Goal: Transaction & Acquisition: Purchase product/service

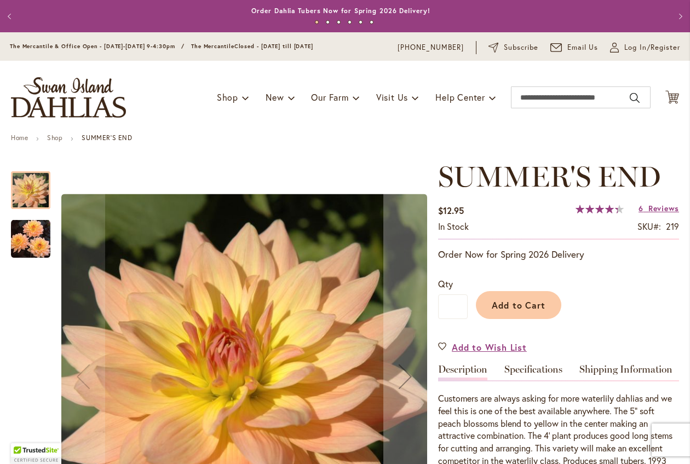
scroll to position [22, 0]
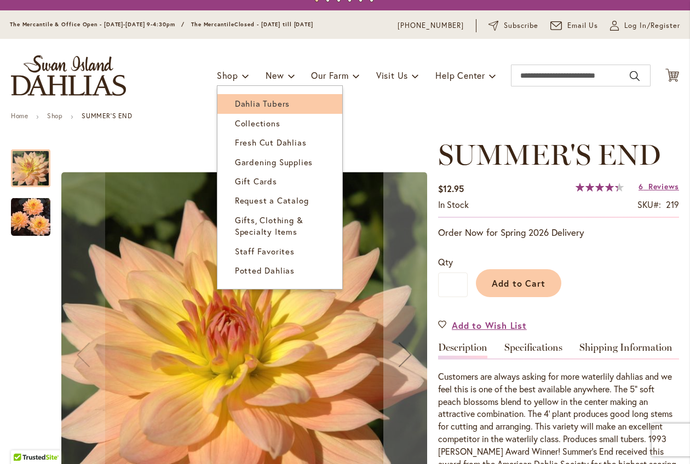
click at [235, 106] on span "Dahlia Tubers" at bounding box center [262, 103] width 55 height 11
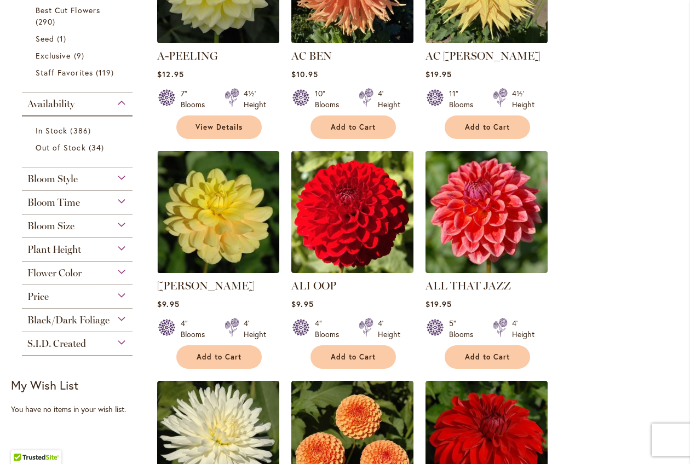
scroll to position [330, 0]
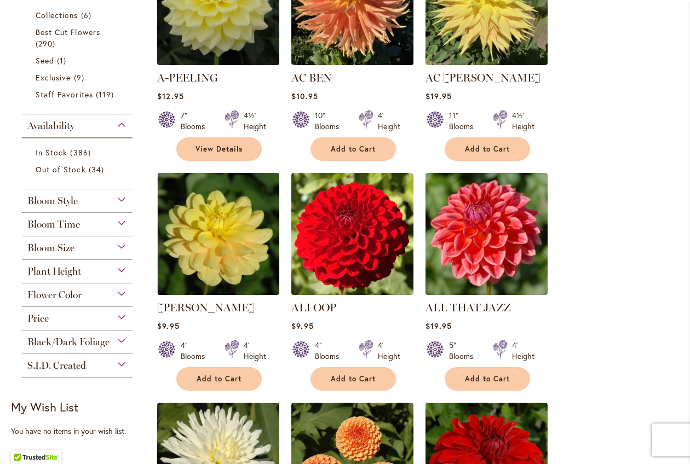
click at [113, 200] on div "Bloom Style" at bounding box center [77, 198] width 111 height 18
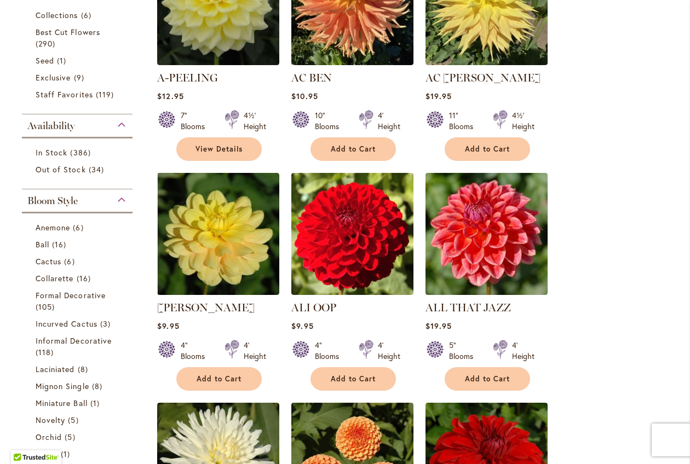
scroll to position [518, 0]
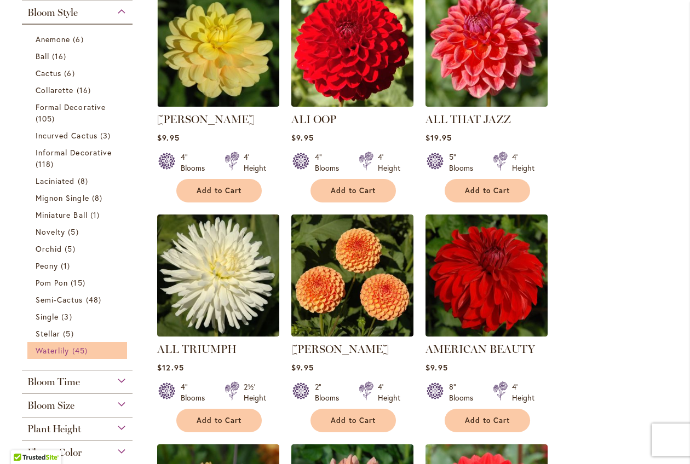
click at [59, 346] on span "Waterlily" at bounding box center [52, 350] width 33 height 10
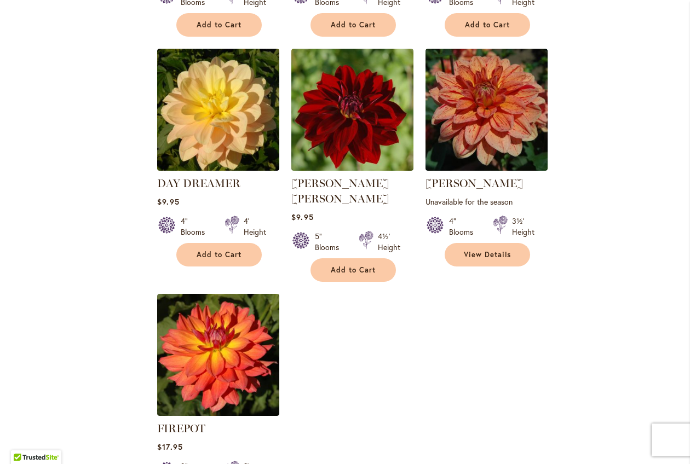
scroll to position [1125, 0]
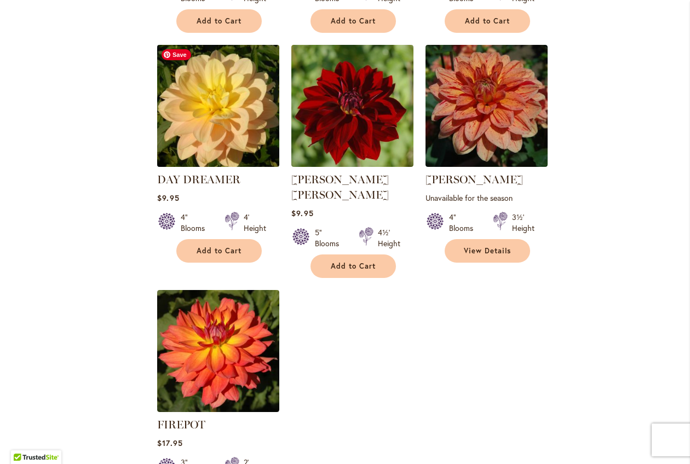
click at [207, 92] on img at bounding box center [218, 106] width 128 height 128
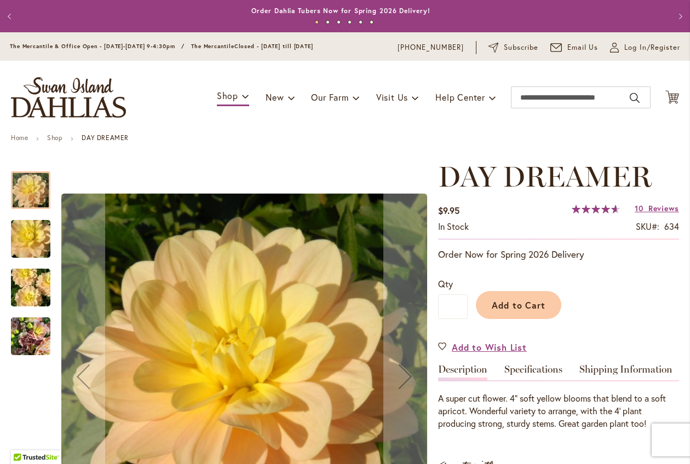
click at [14, 301] on img "DAY DREAMER" at bounding box center [30, 288] width 79 height 53
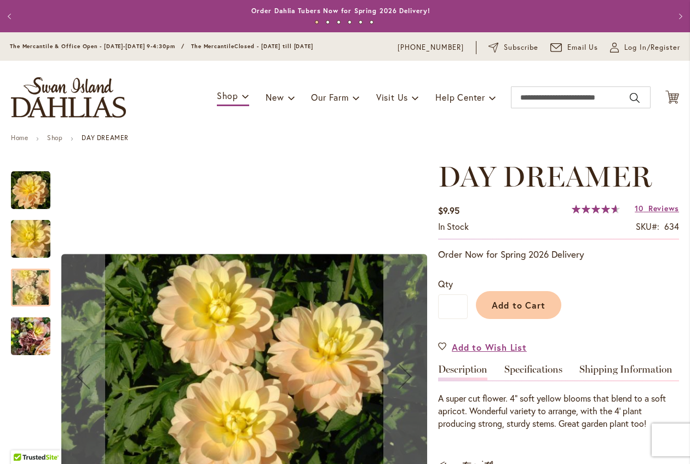
click at [22, 322] on img "DAY DREAMER" at bounding box center [30, 336] width 39 height 53
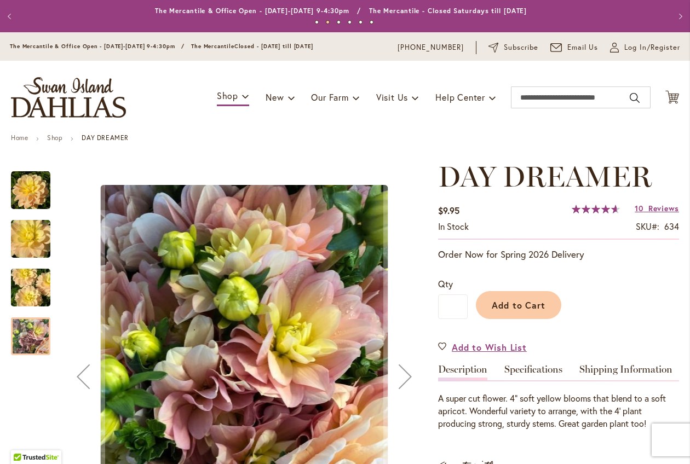
click at [22, 247] on img "DAY DREAMER" at bounding box center [30, 239] width 79 height 53
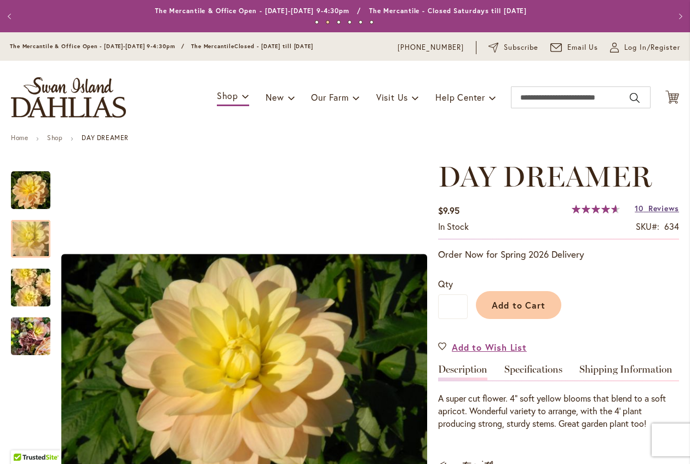
click at [671, 208] on span "Reviews" at bounding box center [663, 208] width 31 height 10
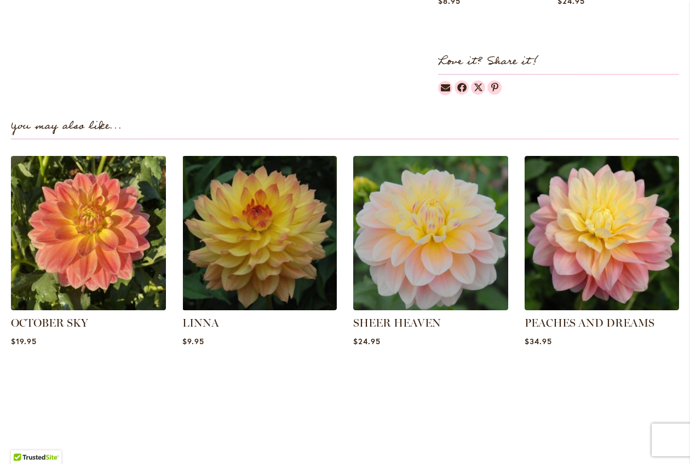
scroll to position [1087, 0]
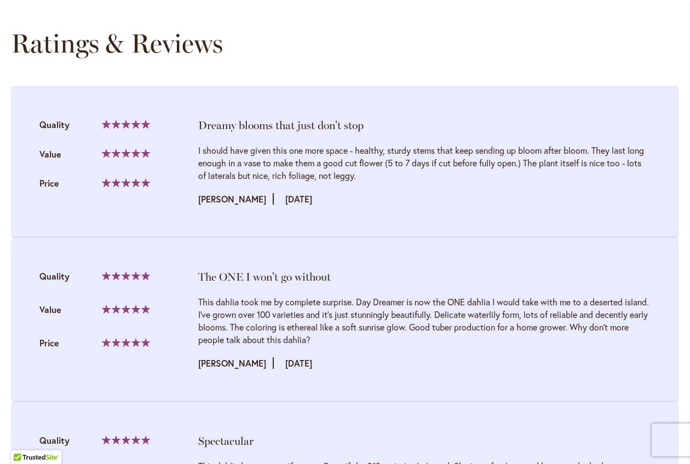
click at [375, 197] on div "Review by Shelley Posted on 8/16/24" at bounding box center [424, 199] width 452 height 13
click at [517, 272] on div "The ONE I won’t go without" at bounding box center [424, 276] width 452 height 15
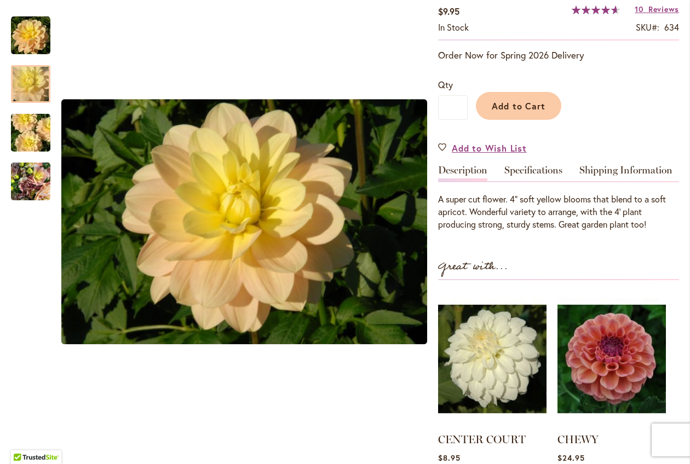
scroll to position [0, 0]
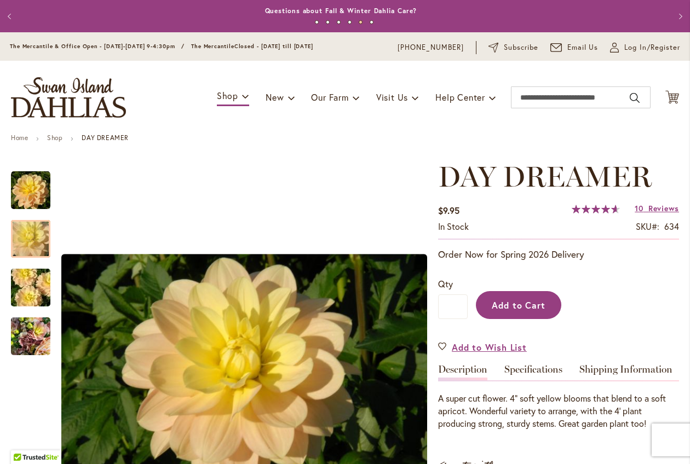
click at [505, 306] on span "Add to Cart" at bounding box center [519, 304] width 54 height 11
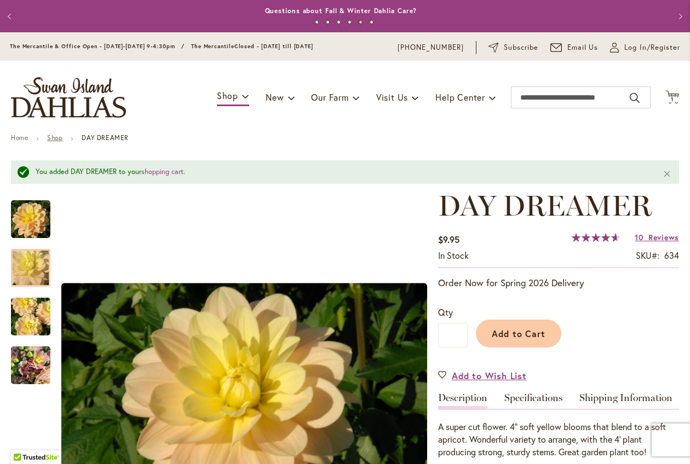
click at [59, 136] on link "Shop" at bounding box center [54, 138] width 15 height 8
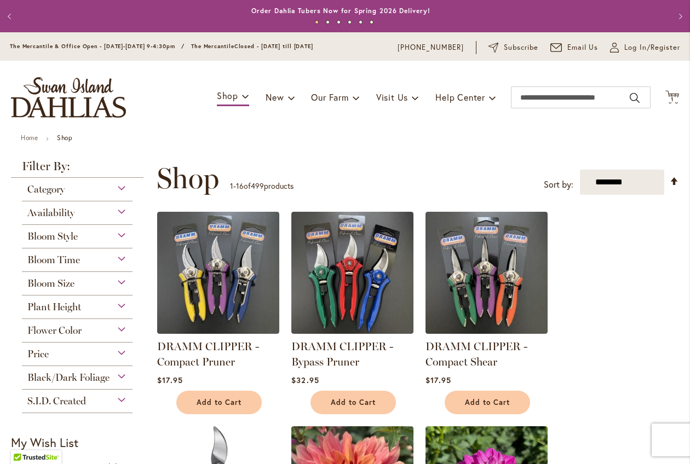
click at [119, 286] on div "Bloom Size" at bounding box center [77, 281] width 111 height 18
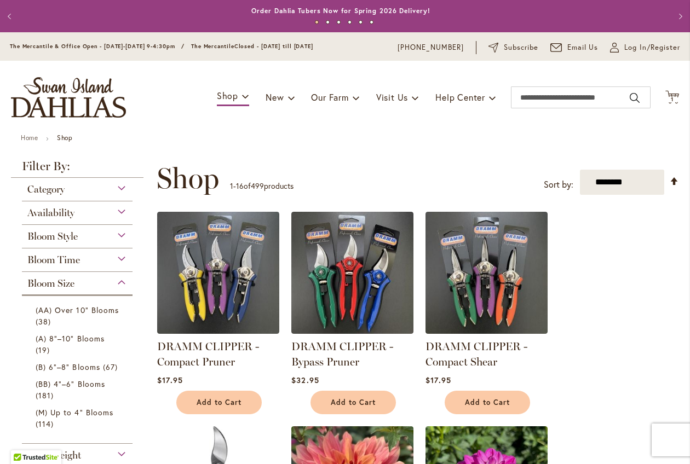
click at [119, 239] on div "Bloom Style" at bounding box center [77, 234] width 111 height 18
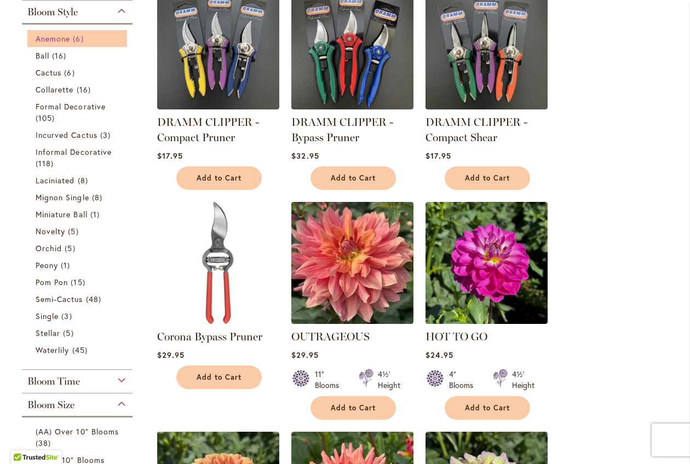
click at [67, 37] on span "Anemone" at bounding box center [53, 38] width 34 height 10
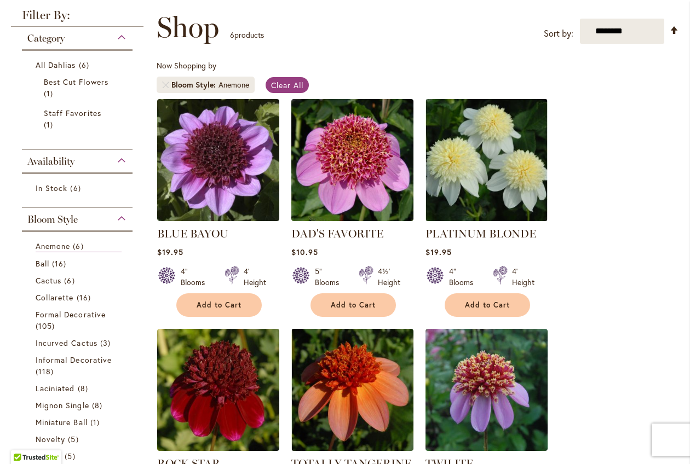
scroll to position [195, 0]
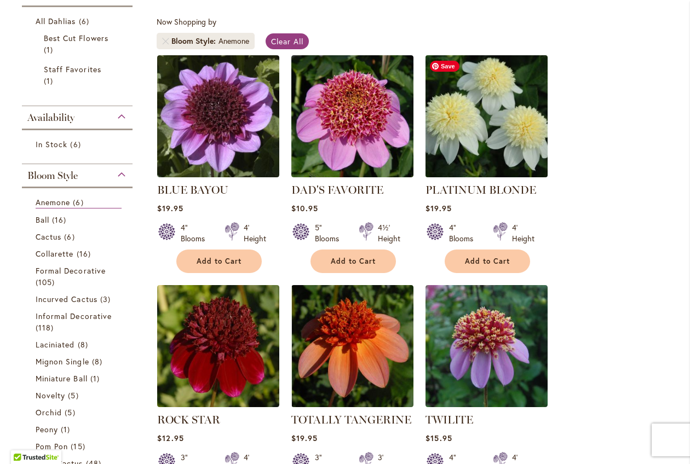
click at [507, 131] on img at bounding box center [487, 116] width 128 height 128
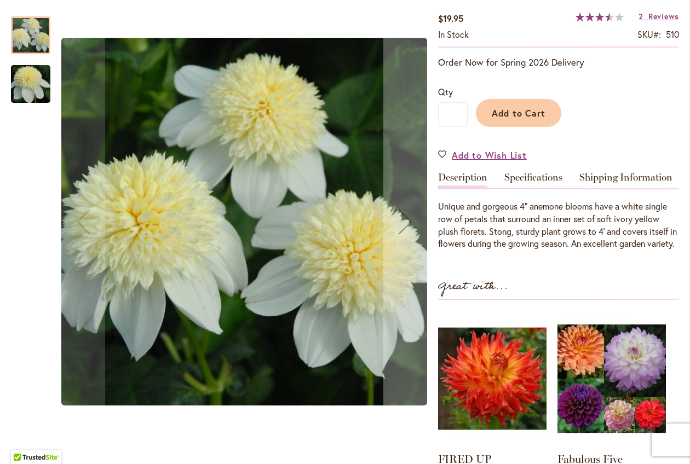
scroll to position [127, 0]
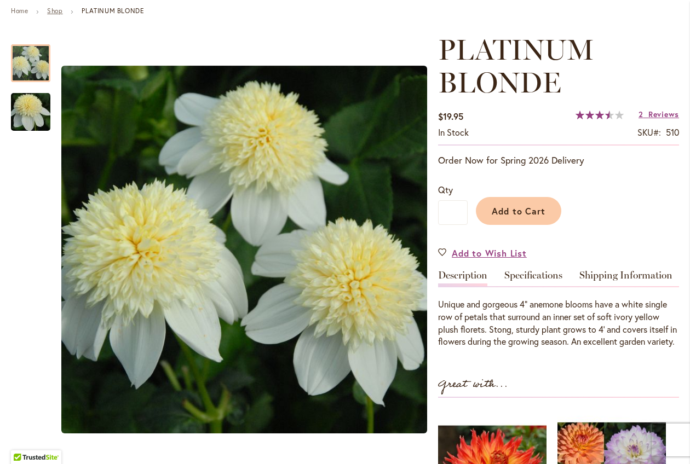
click at [58, 10] on link "Shop" at bounding box center [54, 11] width 15 height 8
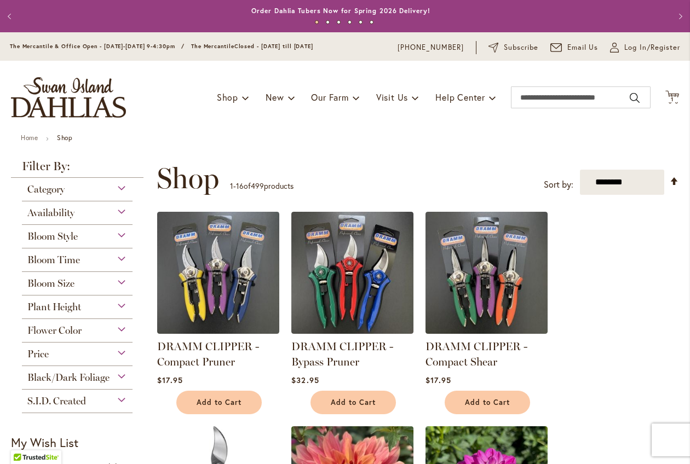
click at [251, 115] on div "Toggle Nav Shop Dahlia Tubers Collections Fresh Cut Dahlias Gardening Supplies …" at bounding box center [345, 97] width 690 height 73
click at [42, 238] on span "Bloom Style" at bounding box center [52, 236] width 50 height 12
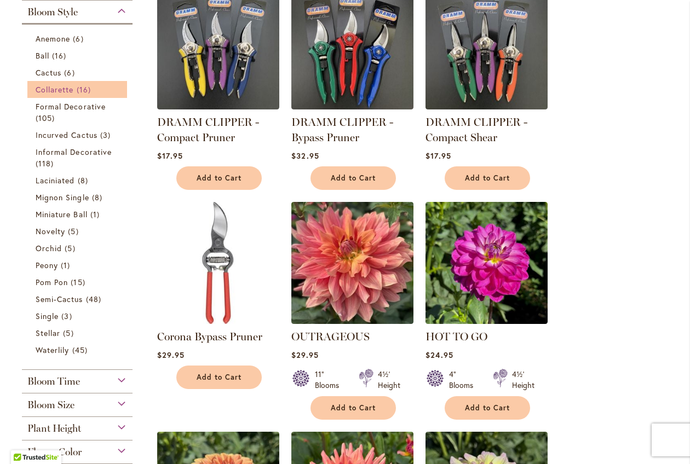
click at [68, 85] on span "Collarette" at bounding box center [55, 89] width 38 height 10
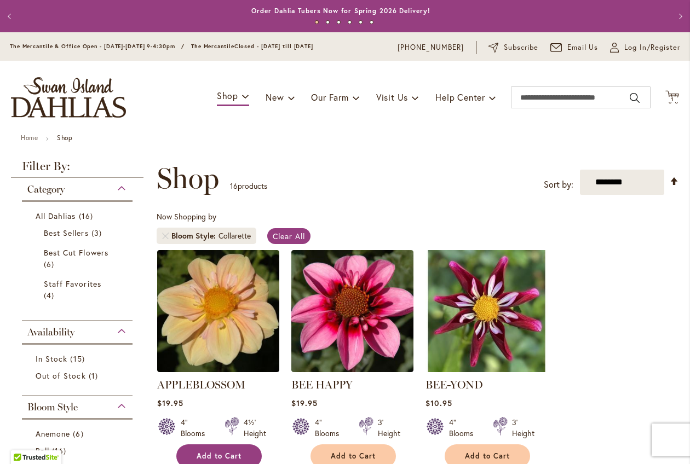
click at [221, 460] on button "Add to Cart" at bounding box center [218, 456] width 85 height 24
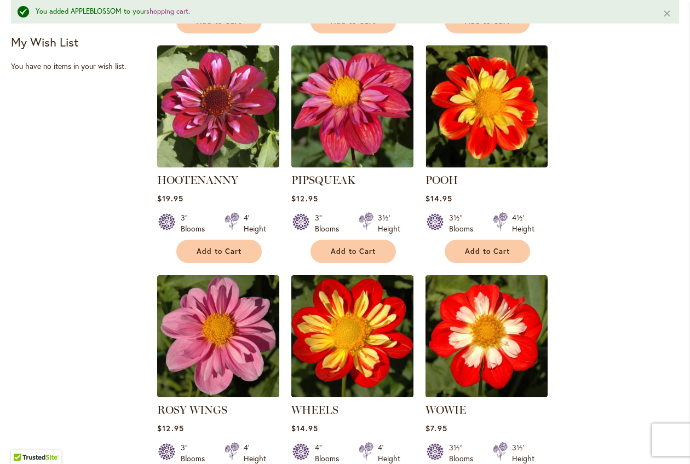
scroll to position [1004, 0]
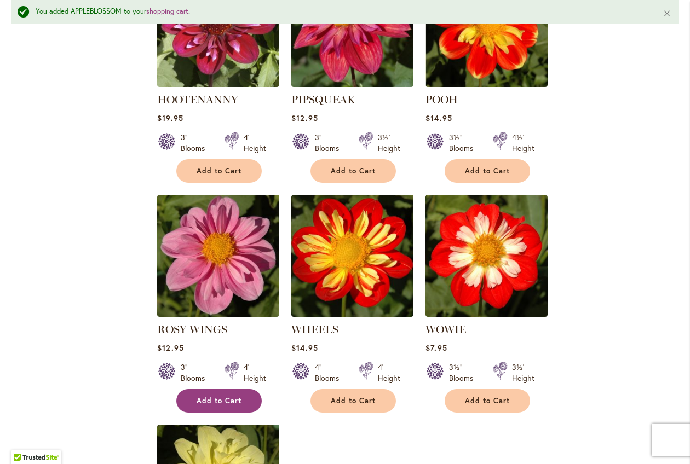
click at [180, 397] on button "Add to Cart" at bounding box center [218, 401] width 85 height 24
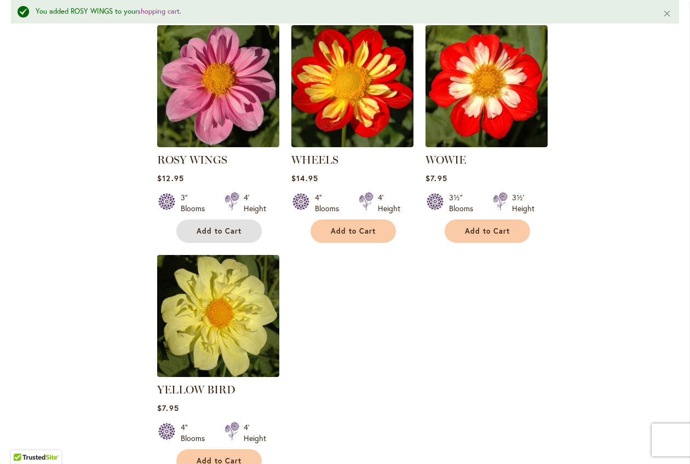
scroll to position [1245, 0]
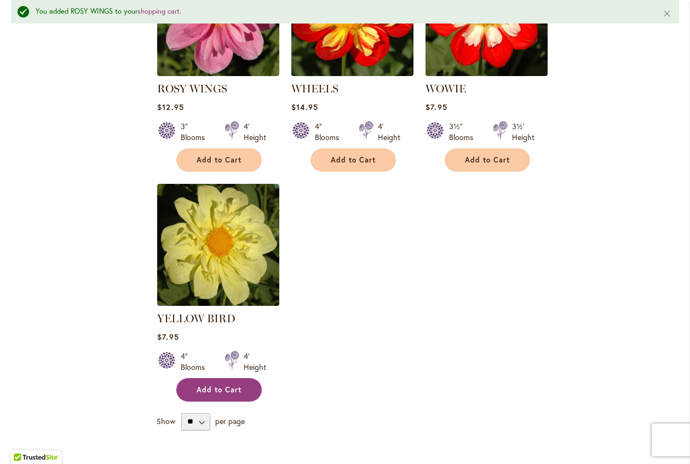
click at [220, 385] on span "Add to Cart" at bounding box center [219, 389] width 45 height 9
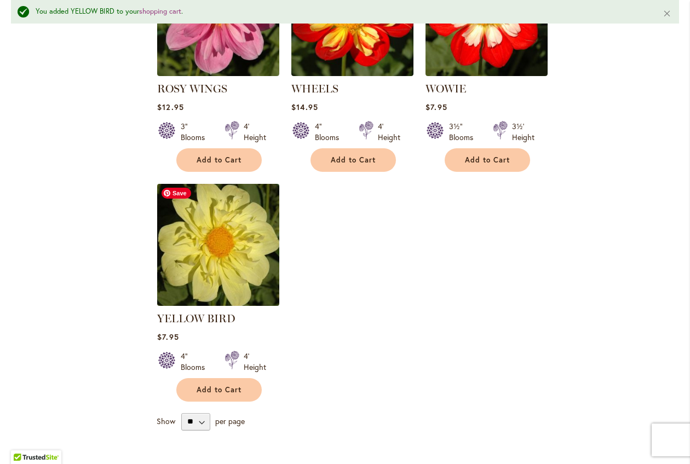
click at [213, 256] on img at bounding box center [218, 245] width 128 height 128
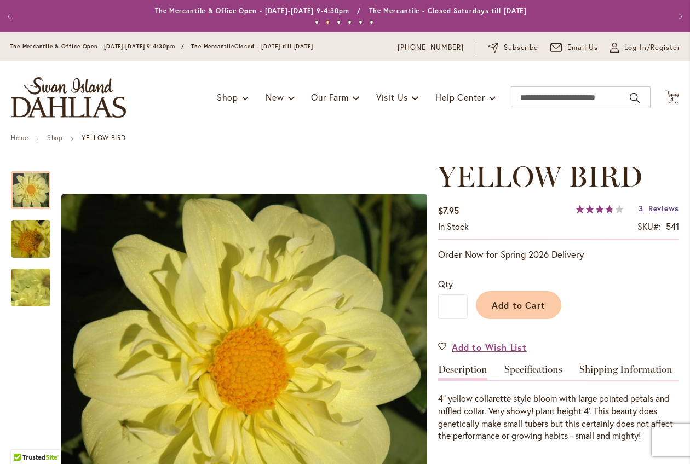
click at [667, 209] on span "Reviews" at bounding box center [663, 208] width 31 height 10
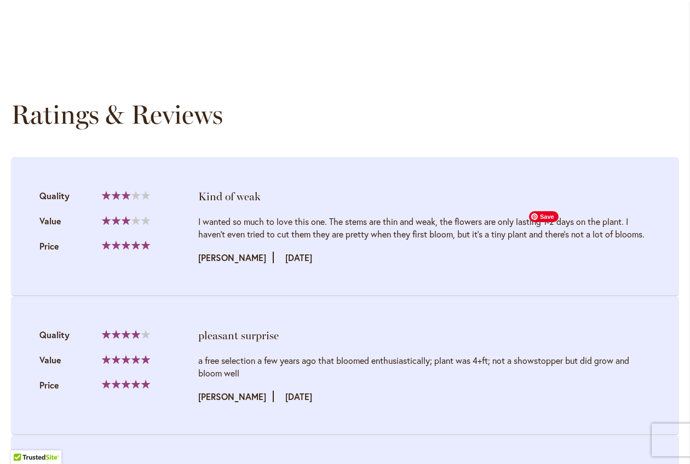
scroll to position [1099, 0]
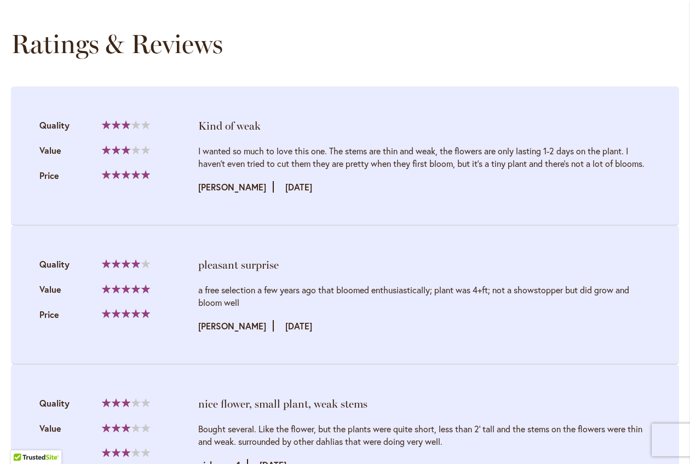
click at [471, 183] on div "I wanted so much to love this one. The stems are thin and weak, the flowers are…" at bounding box center [424, 169] width 452 height 49
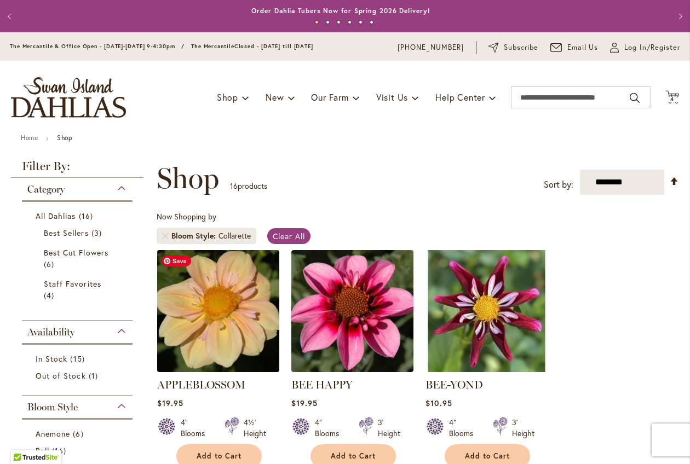
click at [239, 323] on img at bounding box center [218, 311] width 128 height 128
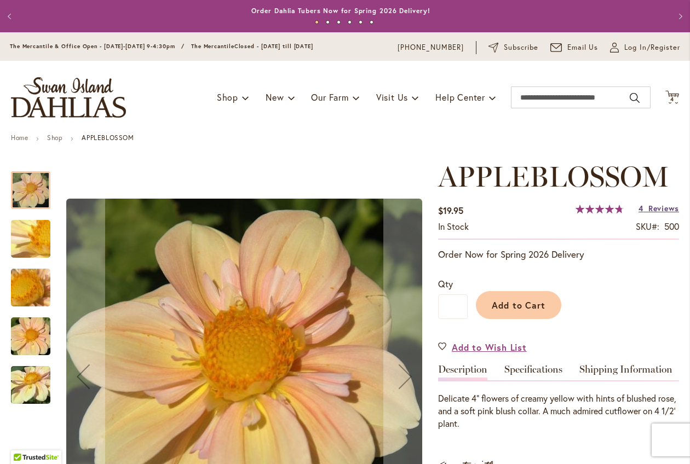
click at [655, 210] on span "Reviews" at bounding box center [663, 208] width 31 height 10
click at [665, 94] on icon "Cart .cls-1 { fill: #231f20; }" at bounding box center [672, 97] width 14 height 14
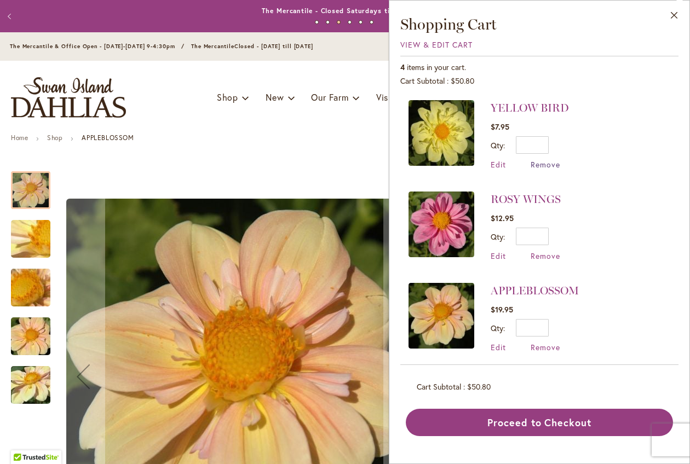
click at [541, 160] on span "Remove" at bounding box center [545, 164] width 30 height 10
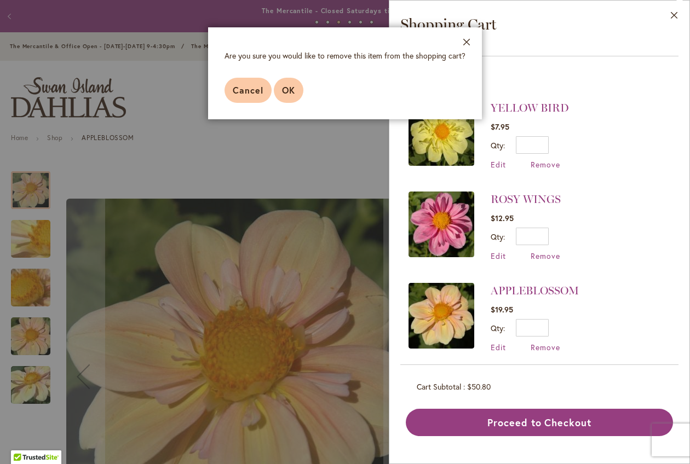
click at [289, 87] on span "OK" at bounding box center [288, 89] width 13 height 11
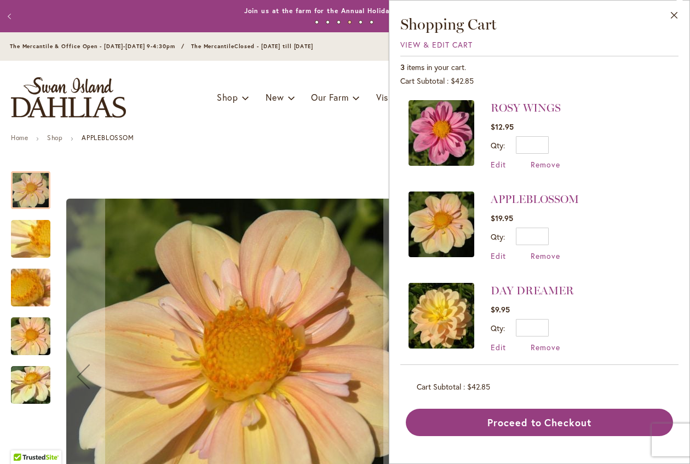
scroll to position [7, 0]
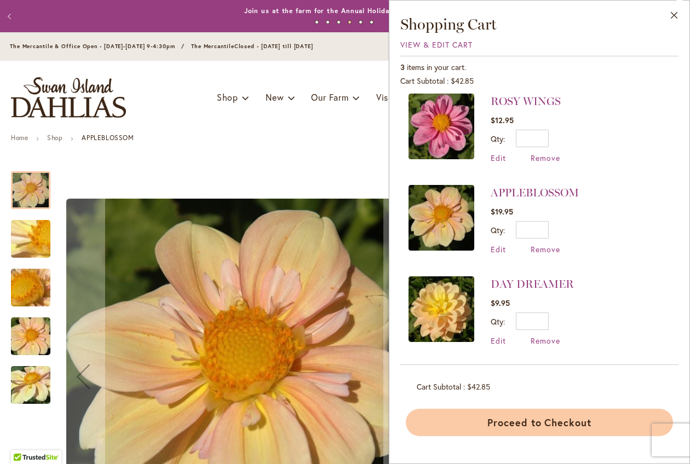
click at [518, 419] on button "Proceed to Checkout" at bounding box center [539, 422] width 267 height 27
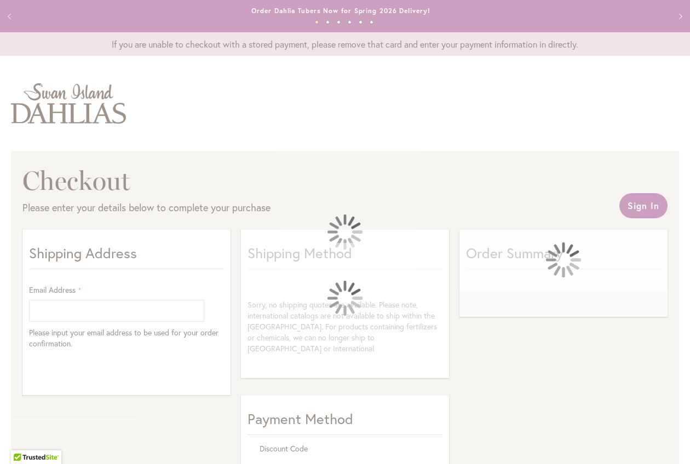
select select "**"
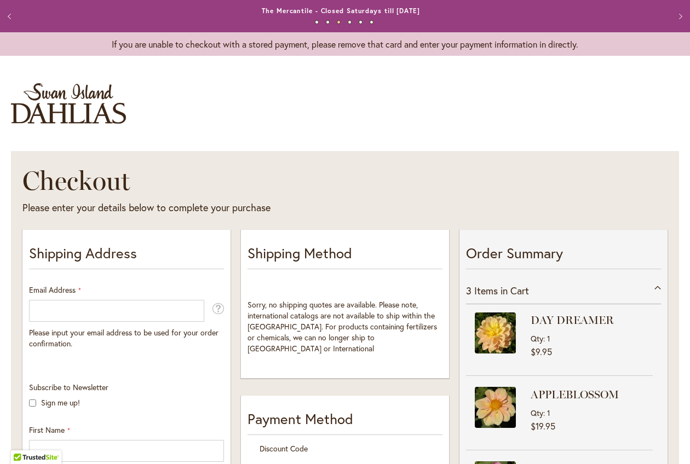
click at [0, 464] on div at bounding box center [0, 464] width 0 height 0
click at [392, 182] on h1 "Checkout" at bounding box center [251, 180] width 458 height 33
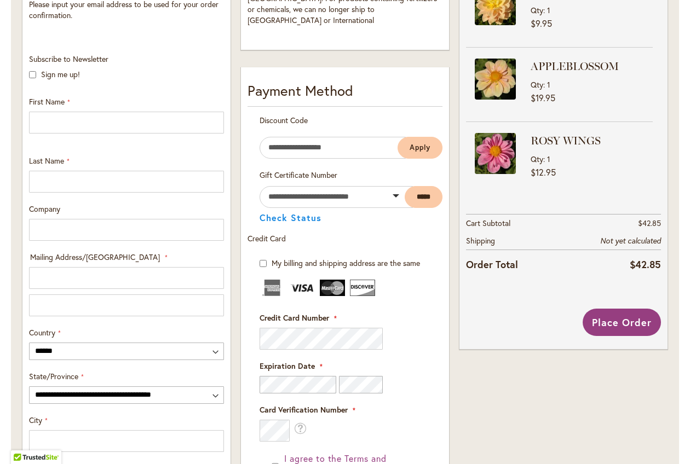
scroll to position [267, 0]
